Goal: Contribute content: Contribute content

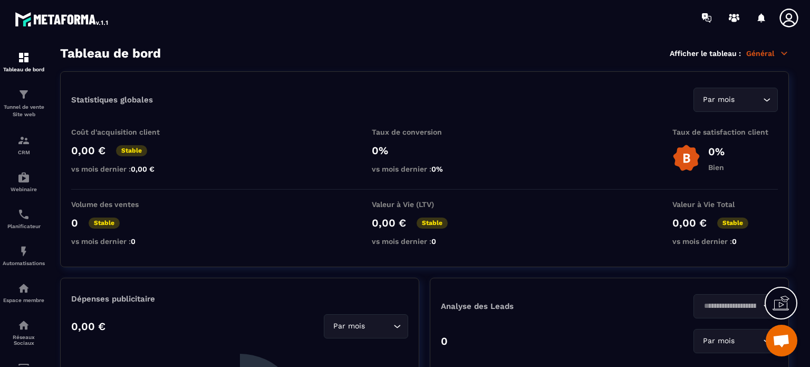
scroll to position [1594, 0]
click at [705, 16] on icon at bounding box center [705, 16] width 6 height 7
click at [22, 101] on img at bounding box center [23, 94] width 13 height 13
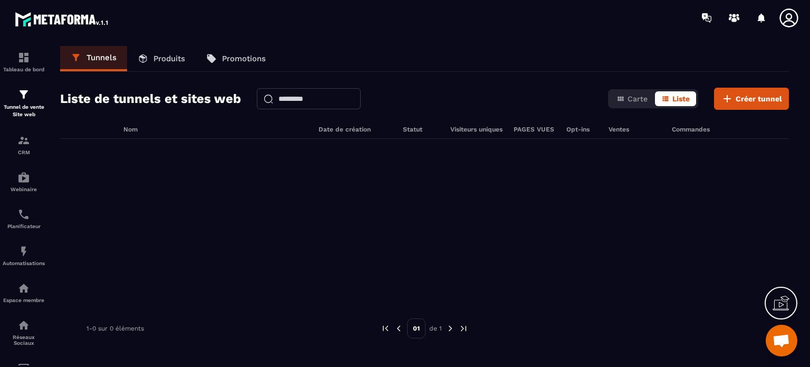
click at [167, 57] on p "Produits" at bounding box center [169, 58] width 32 height 9
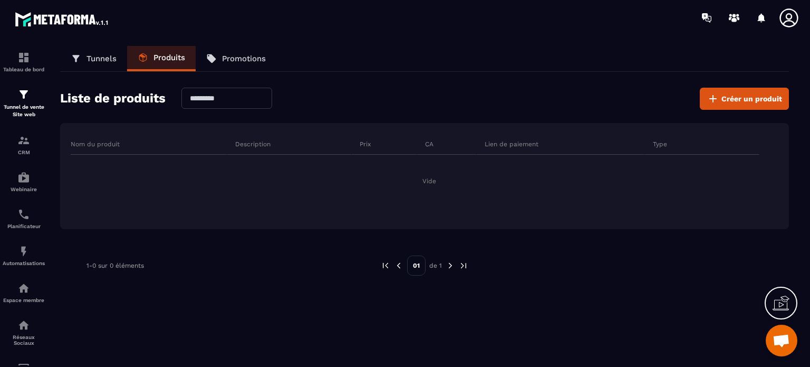
click at [98, 59] on p "Tunnels" at bounding box center [102, 58] width 30 height 9
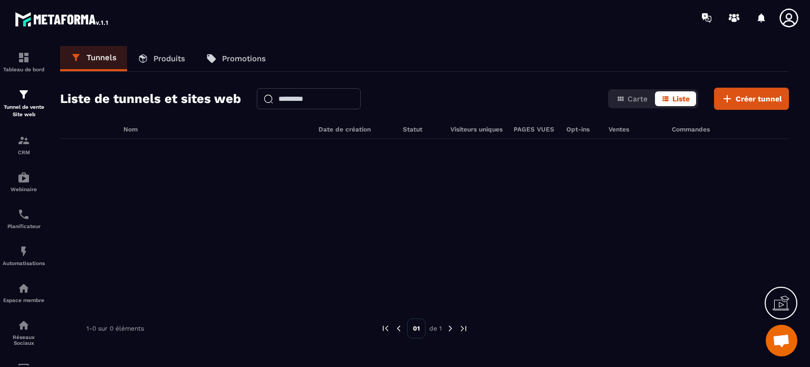
click at [158, 54] on p "Produits" at bounding box center [169, 58] width 32 height 9
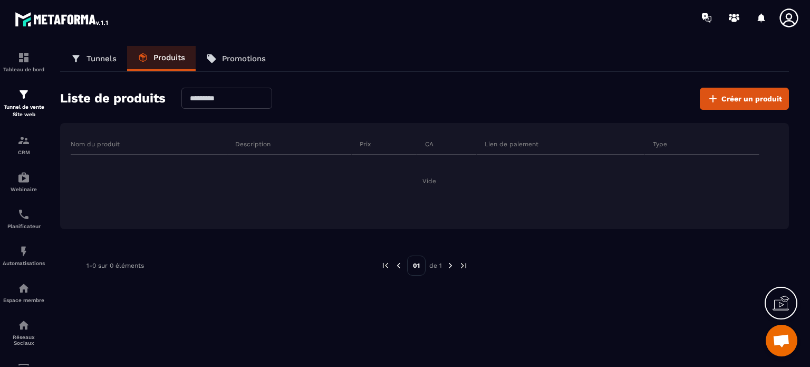
click at [238, 59] on p "Promotions" at bounding box center [244, 58] width 44 height 9
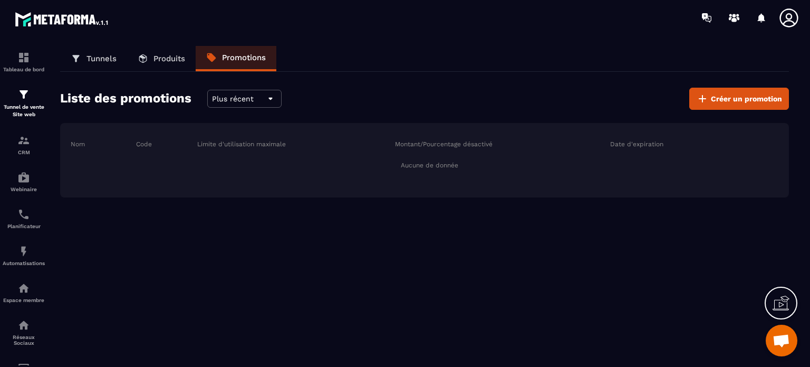
click at [165, 59] on p "Produits" at bounding box center [169, 58] width 32 height 9
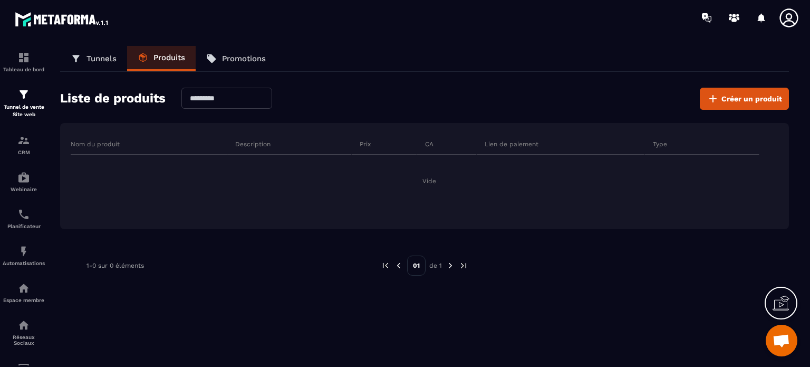
click at [99, 58] on p "Tunnels" at bounding box center [102, 58] width 30 height 9
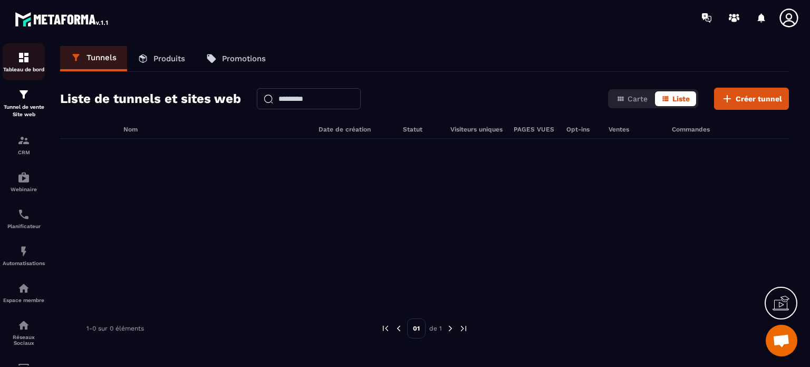
click at [24, 59] on img at bounding box center [23, 57] width 13 height 13
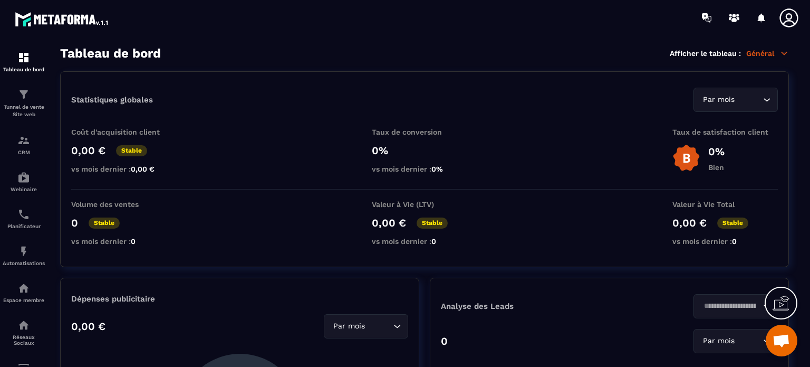
click at [782, 52] on icon at bounding box center [785, 53] width 6 height 3
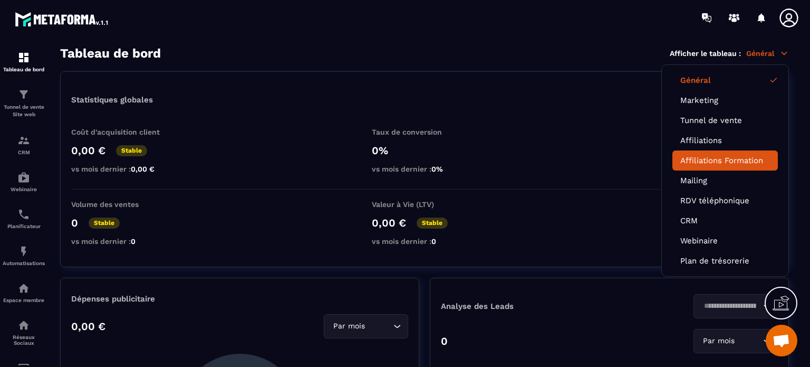
click at [705, 160] on link "Affiliations Formation" at bounding box center [725, 160] width 90 height 9
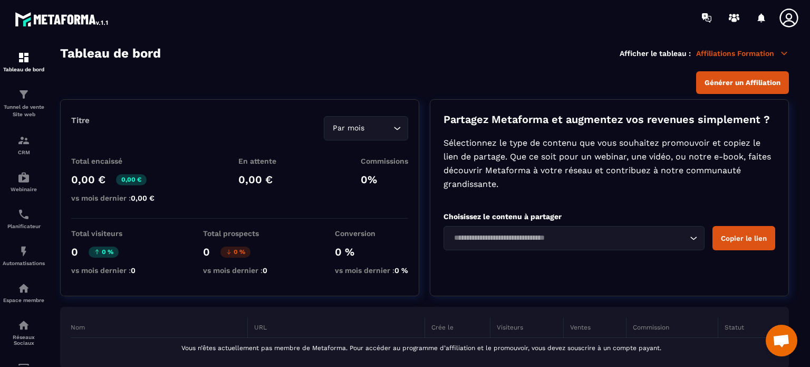
click at [783, 54] on icon at bounding box center [784, 53] width 9 height 9
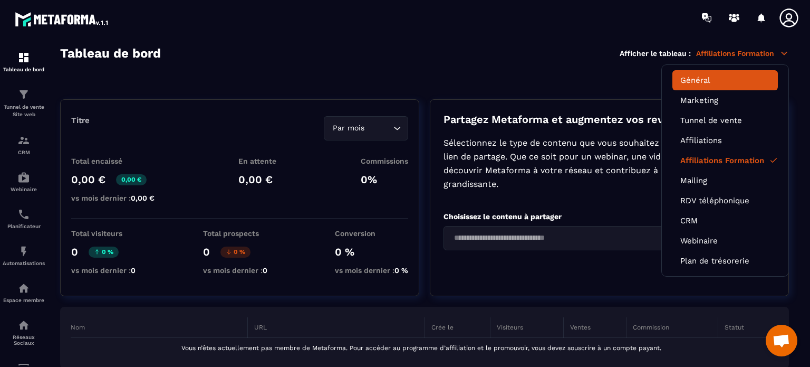
click at [703, 80] on link "Général" at bounding box center [725, 79] width 90 height 9
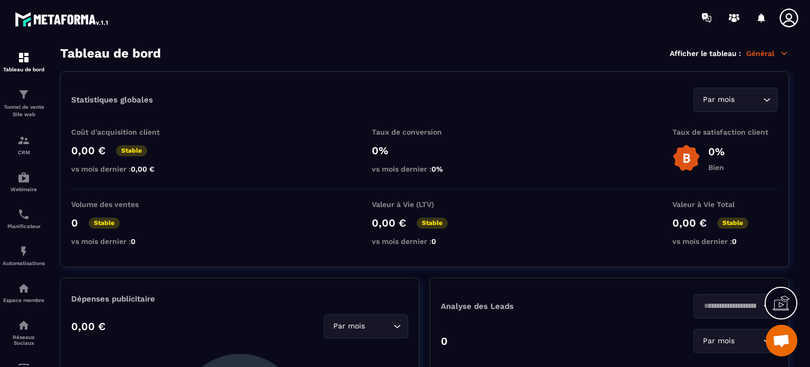
click at [784, 52] on icon at bounding box center [785, 53] width 6 height 3
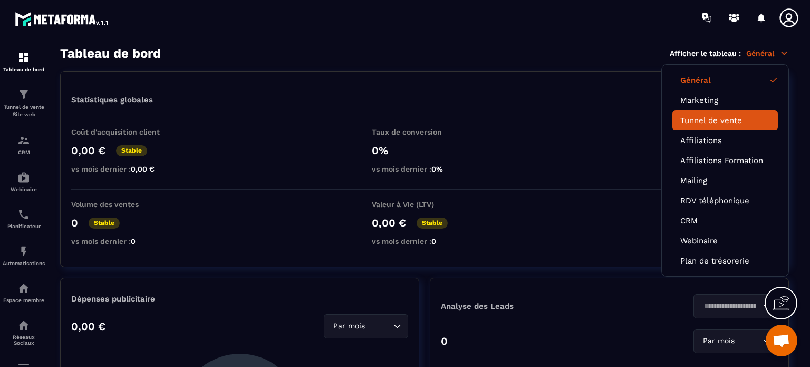
click at [699, 118] on link "Tunnel de vente" at bounding box center [725, 120] width 90 height 9
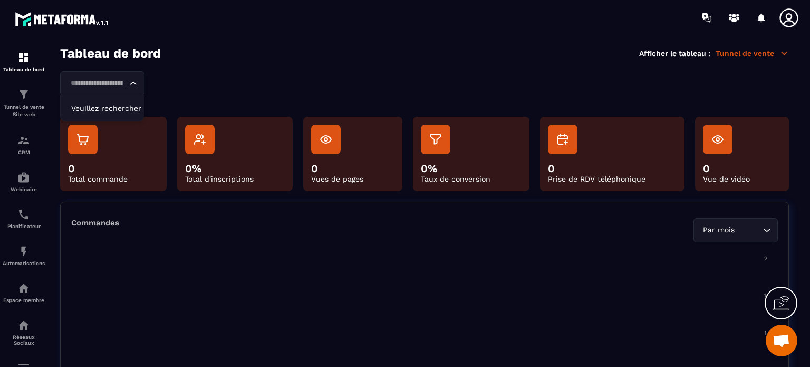
click at [134, 83] on icon "Search for option" at bounding box center [133, 83] width 11 height 11
click at [784, 53] on icon at bounding box center [785, 53] width 6 height 3
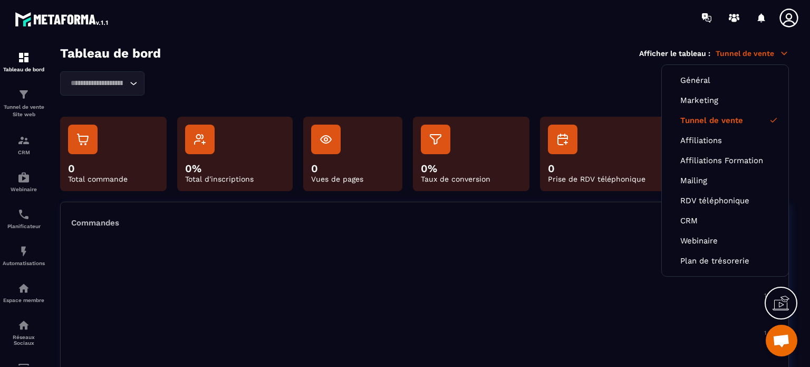
click at [785, 53] on icon at bounding box center [785, 53] width 6 height 3
click at [702, 78] on link "Général" at bounding box center [725, 79] width 90 height 9
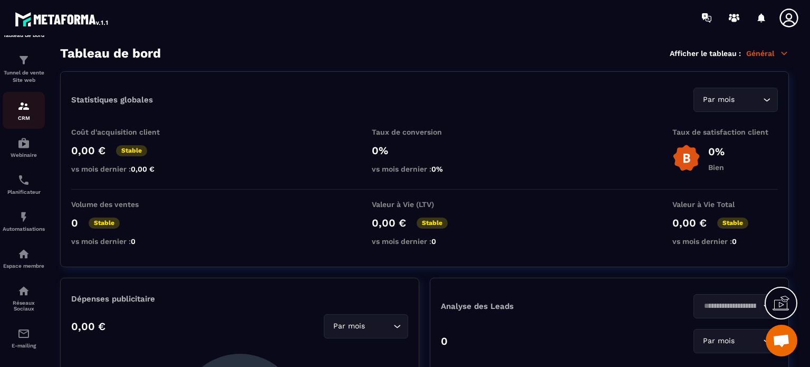
scroll to position [53, 0]
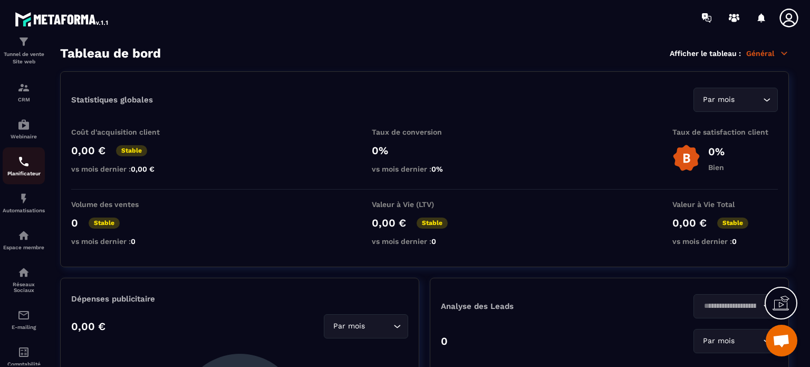
click at [20, 168] on img at bounding box center [23, 161] width 13 height 13
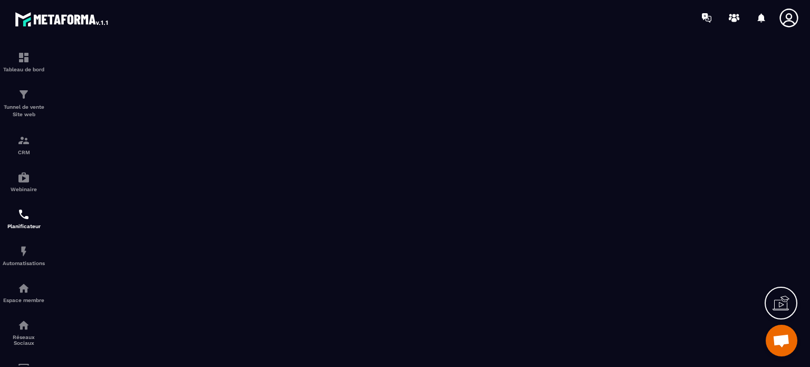
click at [791, 14] on icon at bounding box center [789, 17] width 18 height 18
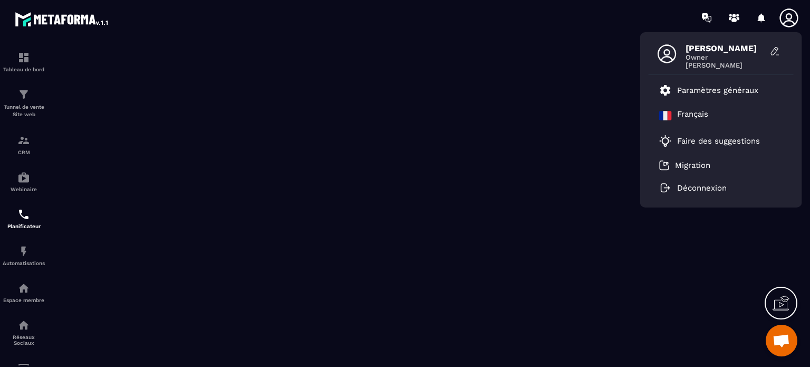
click at [694, 58] on span "Owner" at bounding box center [725, 57] width 79 height 8
click at [700, 89] on p "Paramètres généraux" at bounding box center [717, 89] width 81 height 9
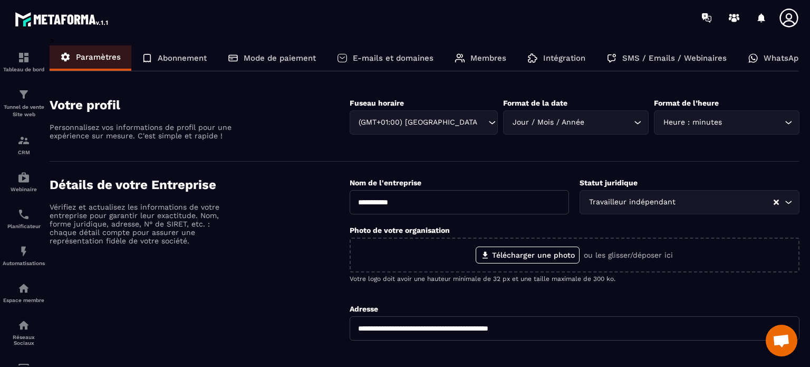
click at [486, 59] on p "Membres" at bounding box center [488, 57] width 36 height 9
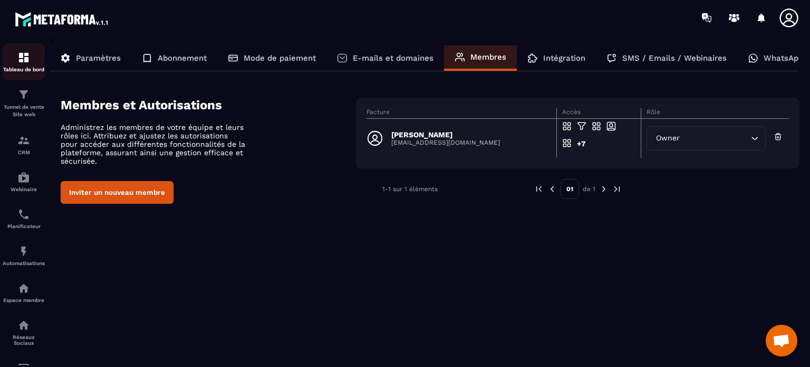
click at [23, 59] on img at bounding box center [23, 57] width 13 height 13
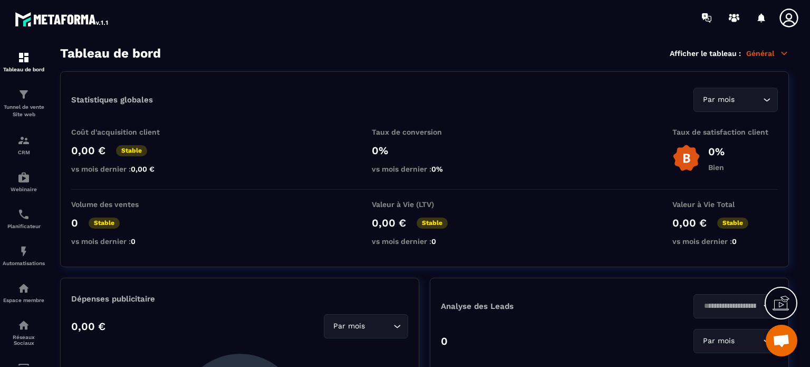
click at [774, 337] on span "Ouvrir le chat" at bounding box center [781, 341] width 17 height 15
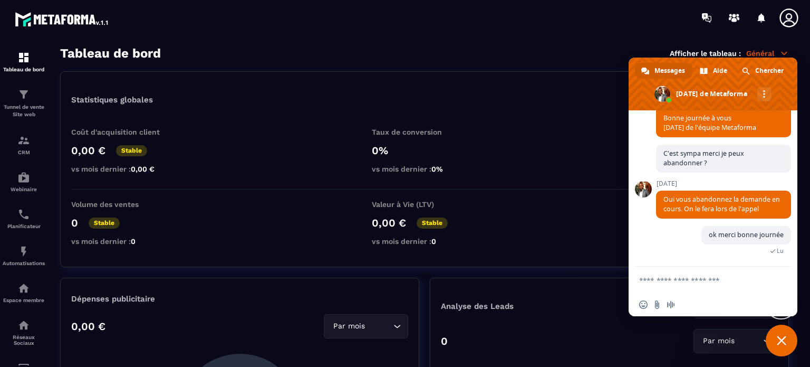
click at [580, 56] on div "Tableau de bord Afficher le tableau : Général" at bounding box center [424, 53] width 729 height 15
click at [19, 99] on img at bounding box center [23, 94] width 13 height 13
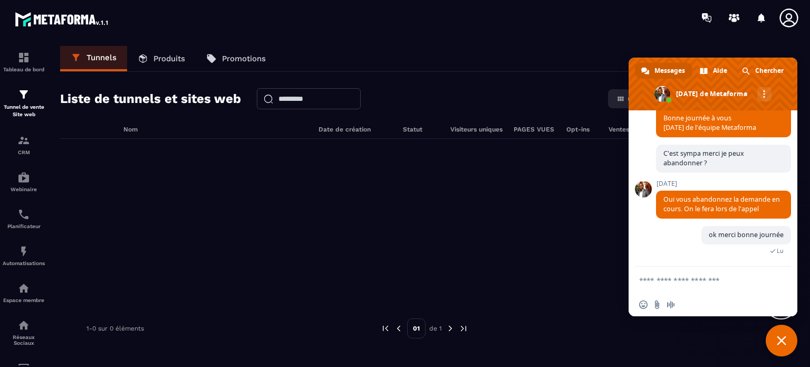
click at [781, 338] on span "Fermer le chat" at bounding box center [781, 339] width 9 height 9
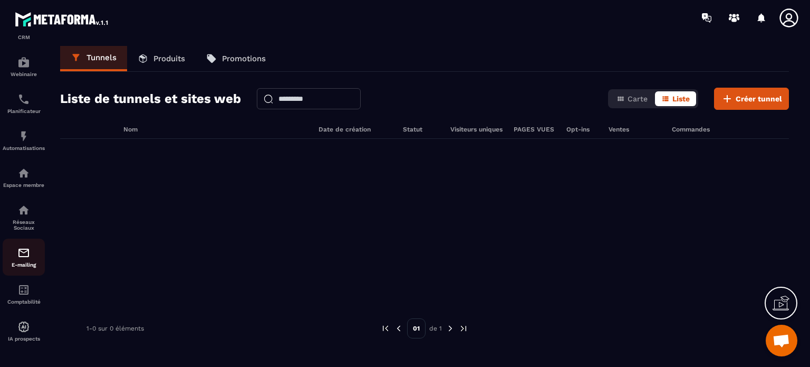
scroll to position [120, 0]
click at [22, 213] on img at bounding box center [23, 210] width 13 height 13
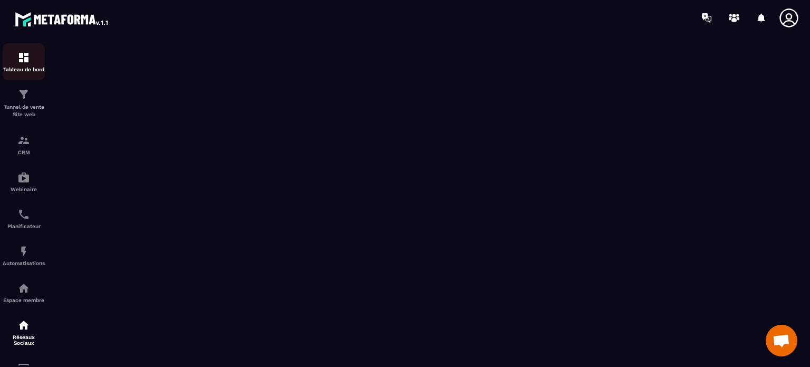
click at [20, 61] on img at bounding box center [23, 57] width 13 height 13
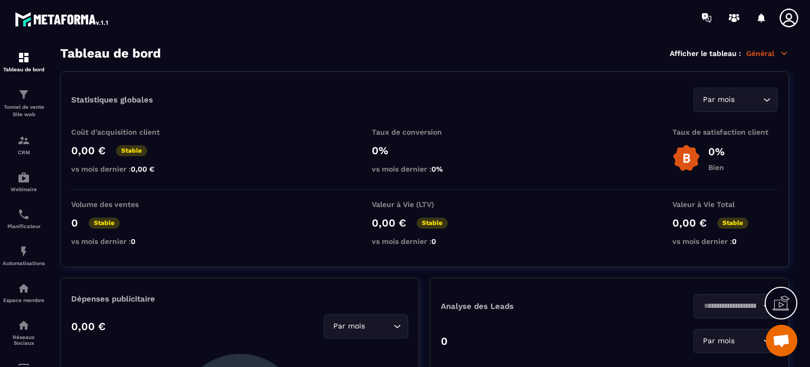
drag, startPoint x: 601, startPoint y: 16, endPoint x: 546, endPoint y: 24, distance: 55.3
click at [597, 17] on div at bounding box center [467, 17] width 686 height 35
click at [406, 23] on div at bounding box center [467, 17] width 686 height 35
click at [23, 98] on img at bounding box center [23, 94] width 13 height 13
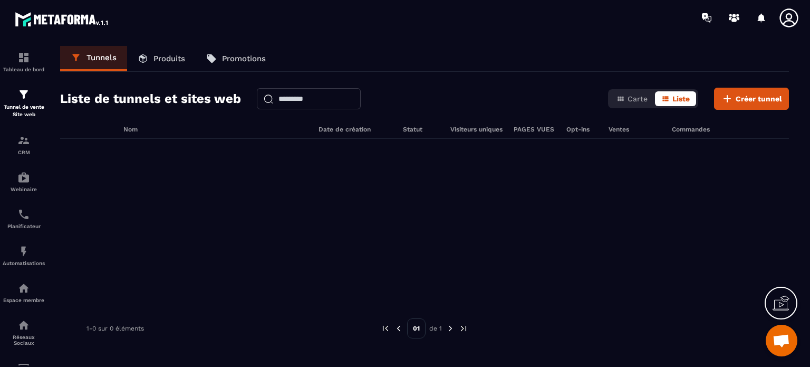
click at [176, 55] on p "Produits" at bounding box center [169, 58] width 32 height 9
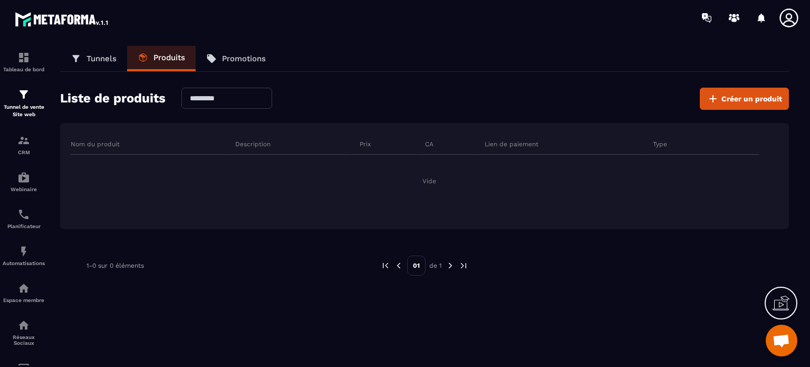
click at [208, 97] on input "text" at bounding box center [226, 98] width 91 height 21
type input "**********"
drag, startPoint x: 244, startPoint y: 97, endPoint x: 160, endPoint y: 100, distance: 83.4
click at [160, 100] on div "**********" at bounding box center [424, 99] width 729 height 22
click at [21, 257] on img at bounding box center [23, 251] width 13 height 13
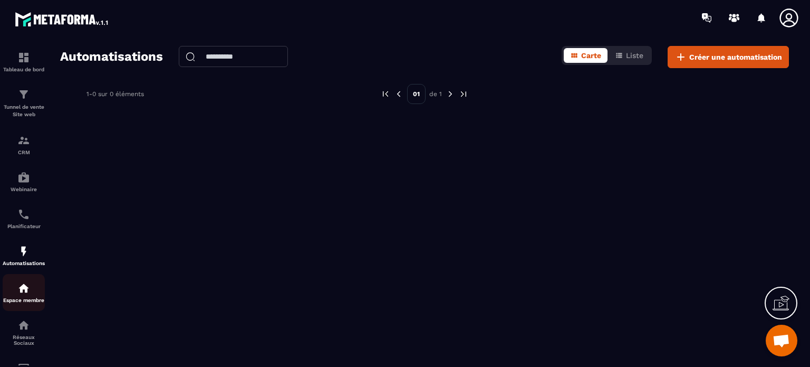
scroll to position [120, 0]
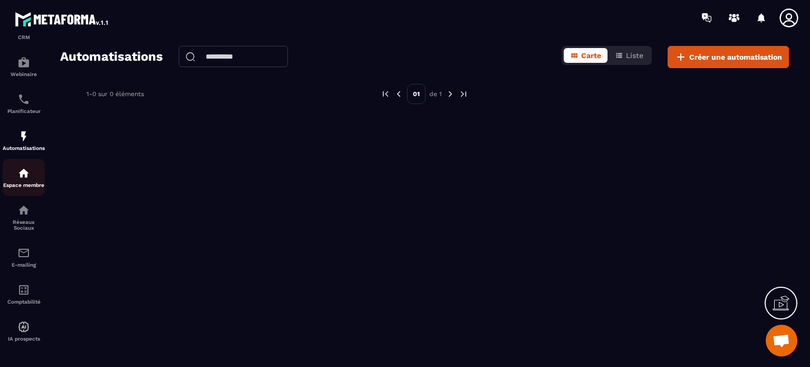
click at [23, 175] on img at bounding box center [23, 173] width 13 height 13
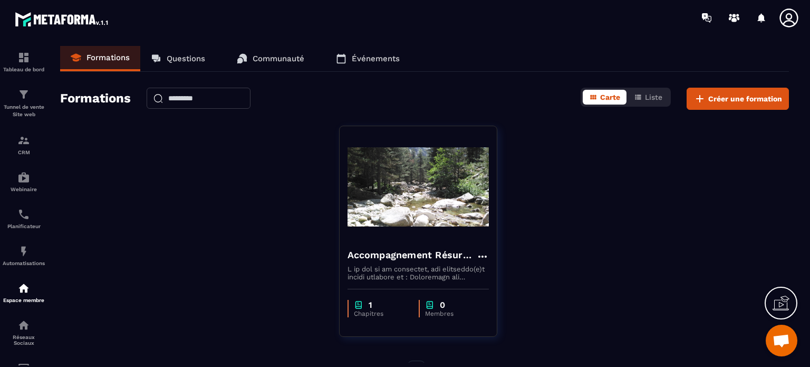
click at [269, 57] on p "Communauté" at bounding box center [279, 58] width 52 height 9
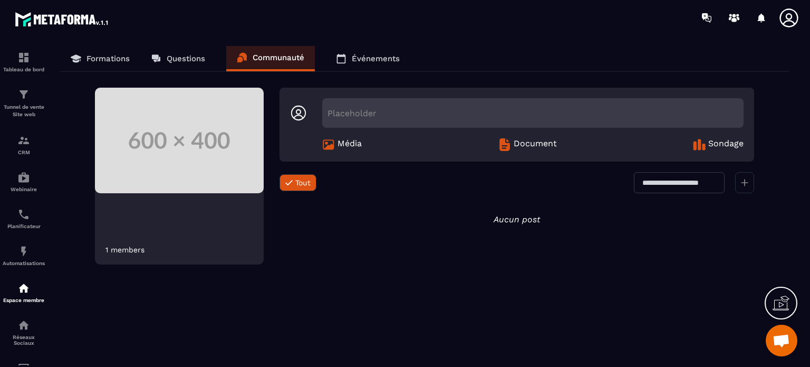
click at [96, 57] on p "Formations" at bounding box center [108, 58] width 43 height 9
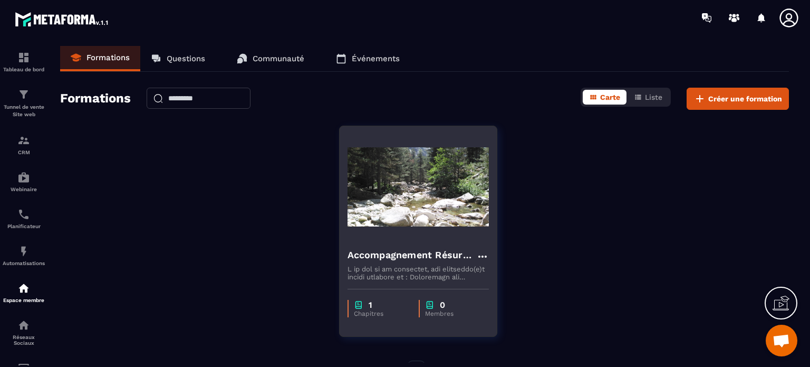
click at [394, 182] on img at bounding box center [418, 186] width 141 height 105
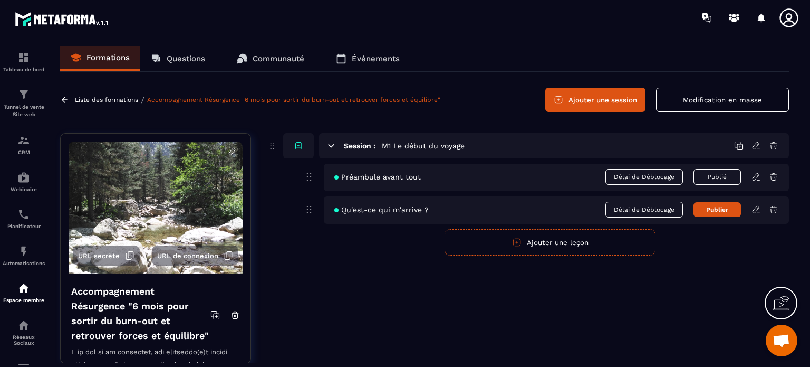
click at [228, 151] on icon at bounding box center [232, 151] width 9 height 9
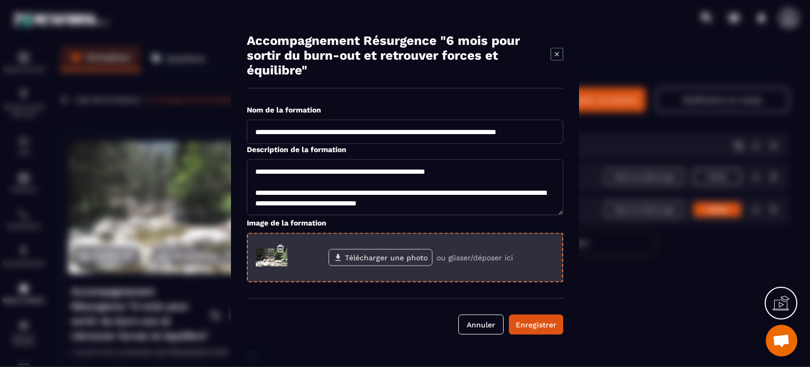
click at [354, 255] on label "Télécharger une photo" at bounding box center [381, 256] width 104 height 17
click at [0, 0] on input "Télécharger une photo" at bounding box center [0, 0] width 0 height 0
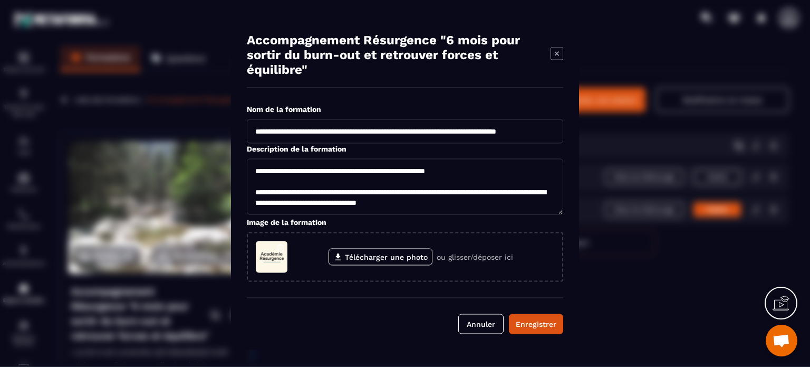
scroll to position [8, 0]
click at [529, 318] on div "Enregistrer" at bounding box center [536, 323] width 41 height 11
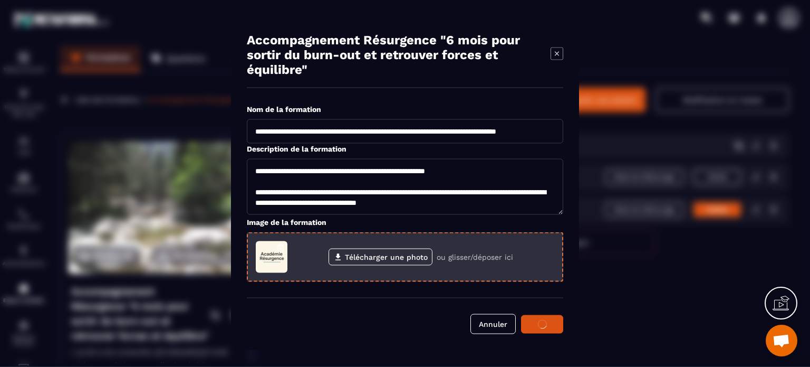
type textarea "**********"
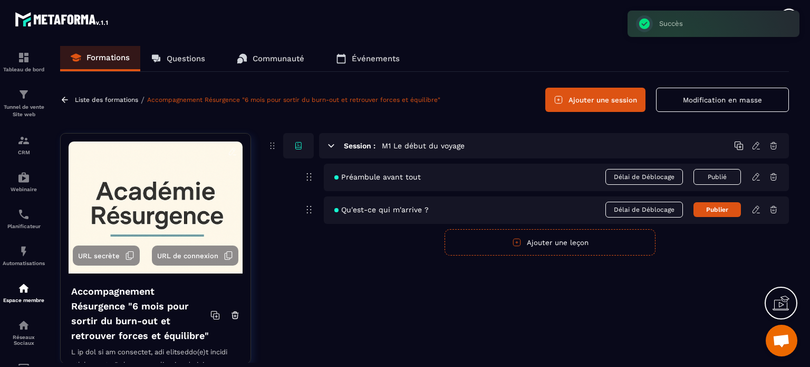
scroll to position [0, 0]
click at [265, 263] on div "URL secrète URL de connexion Accompagnement Résurgence "6 mois pour sortir du b…" at bounding box center [424, 256] width 729 height 246
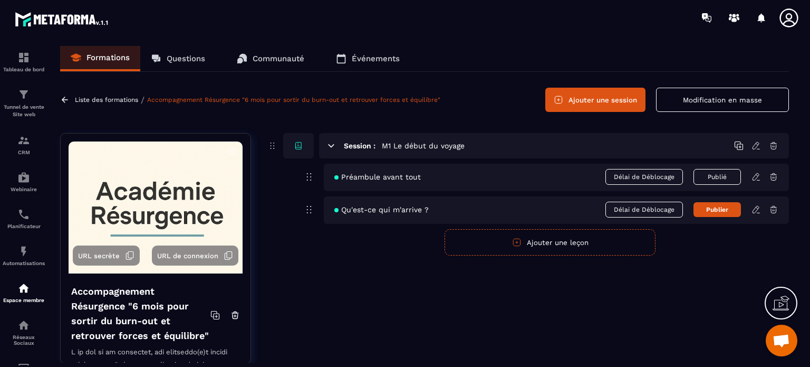
click at [589, 99] on button "Ajouter une session" at bounding box center [595, 100] width 100 height 24
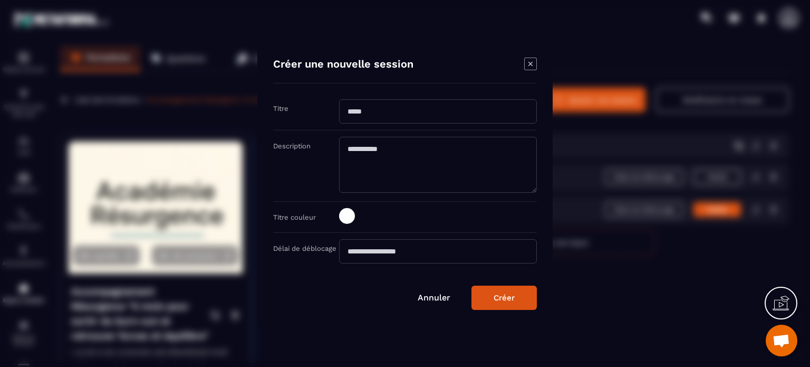
click at [371, 111] on input "Modal window" at bounding box center [438, 111] width 198 height 24
type input "**********"
click at [376, 145] on textarea "Modal window" at bounding box center [438, 165] width 198 height 56
type textarea "**********"
click at [504, 295] on div "Créer" at bounding box center [504, 297] width 21 height 9
